Goal: Communication & Community: Participate in discussion

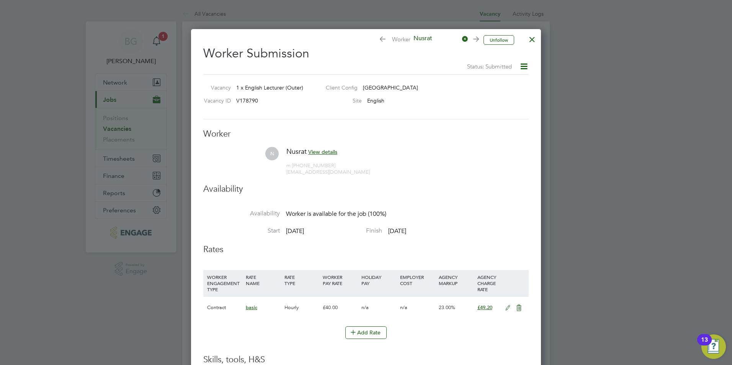
click at [529, 41] on div at bounding box center [532, 38] width 14 height 14
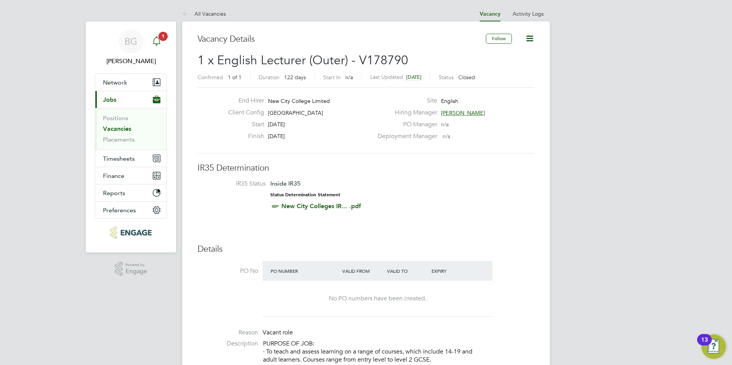
click at [159, 41] on icon "Main navigation" at bounding box center [156, 40] width 7 height 8
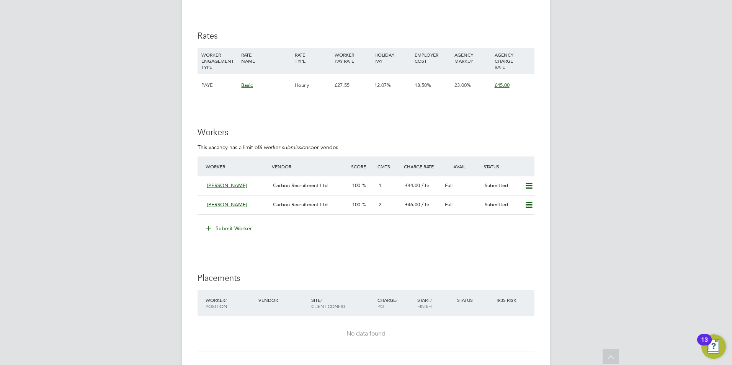
scroll to position [1305, 0]
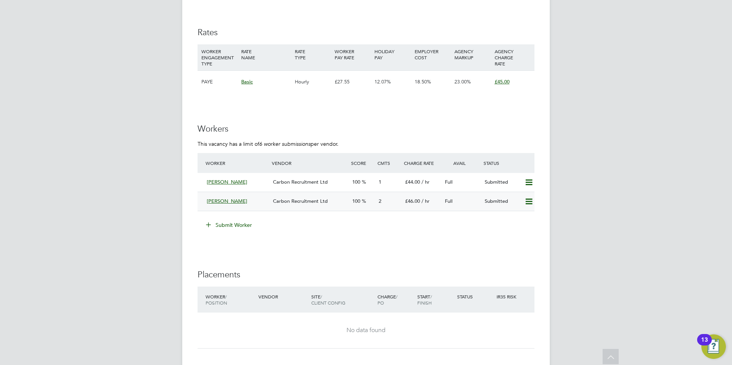
click at [249, 196] on div "Michael Riley" at bounding box center [237, 201] width 66 height 13
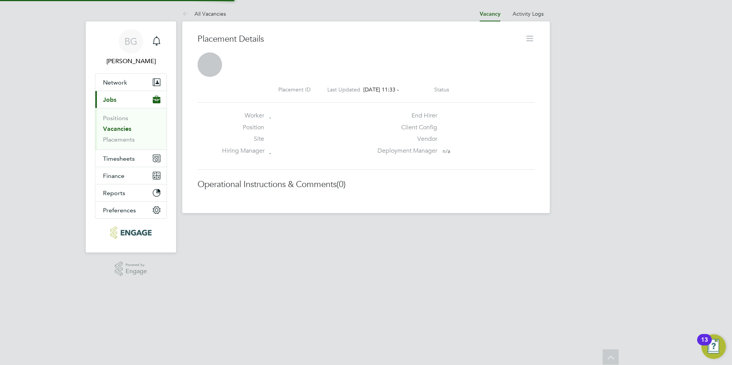
scroll to position [4, 4]
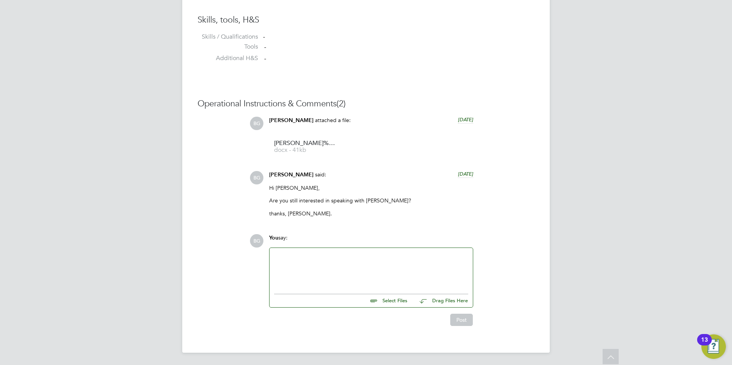
click at [338, 263] on div at bounding box center [371, 269] width 194 height 33
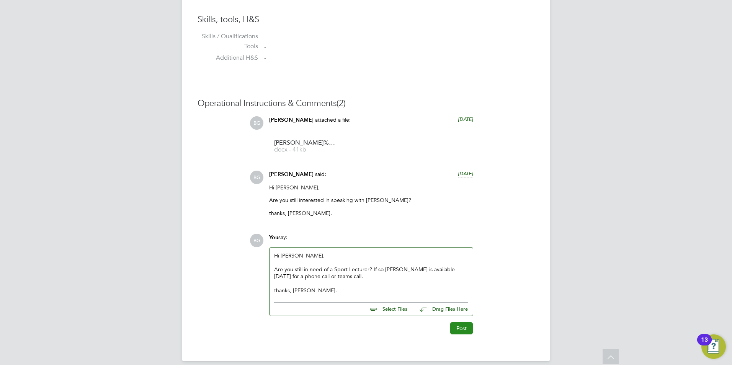
click at [466, 329] on button "Post" at bounding box center [461, 328] width 23 height 12
